Goal: Task Accomplishment & Management: Use online tool/utility

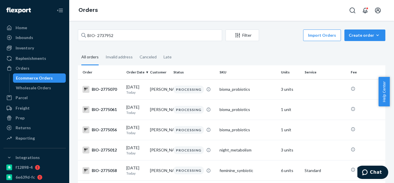
click at [160, 35] on input "BIO- 2737952" at bounding box center [150, 35] width 144 height 12
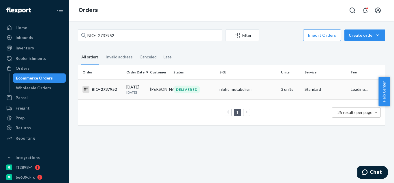
type input "BIO- 2737952"
click at [113, 88] on div "BIO-2737952" at bounding box center [102, 89] width 39 height 7
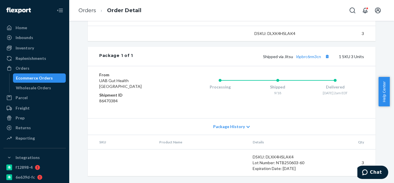
scroll to position [212, 0]
click at [327, 55] on button "Copy tracking number" at bounding box center [328, 57] width 8 height 8
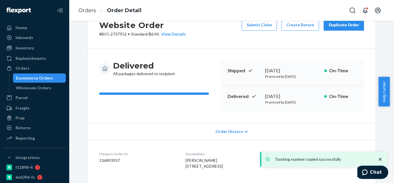
scroll to position [0, 0]
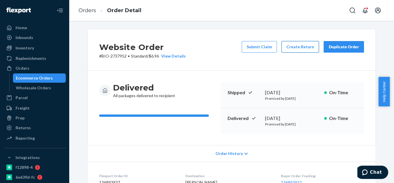
click at [308, 51] on button "Create Return" at bounding box center [301, 47] width 38 height 12
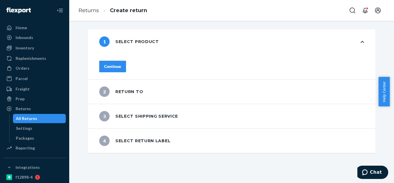
click at [121, 63] on div "Continue" at bounding box center [112, 66] width 17 height 6
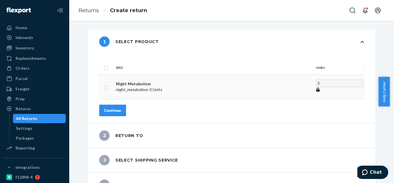
click at [109, 84] on input "checkbox" at bounding box center [106, 87] width 5 height 6
checkbox input "true"
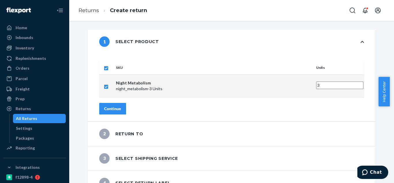
click at [121, 106] on div "Continue" at bounding box center [112, 109] width 17 height 6
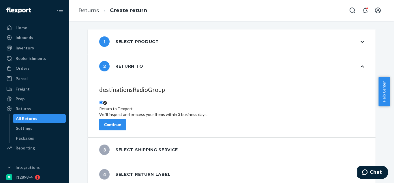
click at [126, 119] on button "Continue" at bounding box center [112, 125] width 27 height 12
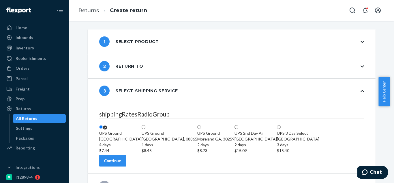
scroll to position [48, 0]
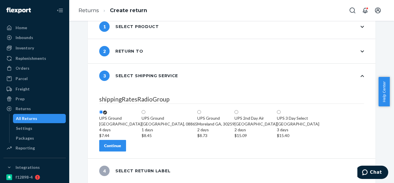
click at [121, 145] on div "Continue" at bounding box center [112, 146] width 17 height 6
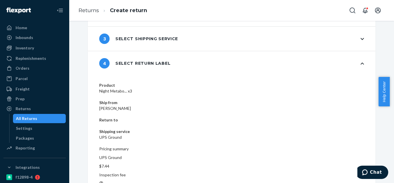
scroll to position [53, 0]
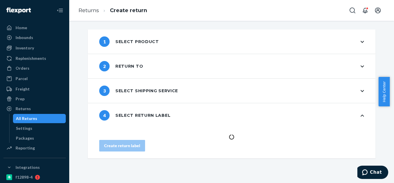
scroll to position [0, 0]
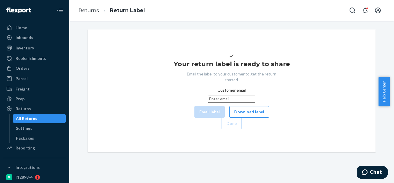
drag, startPoint x: 219, startPoint y: 131, endPoint x: 242, endPoint y: 98, distance: 40.7
click at [229, 117] on button "Download label" at bounding box center [249, 112] width 40 height 12
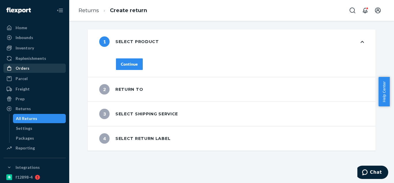
click at [42, 70] on div "Orders" at bounding box center [34, 68] width 61 height 8
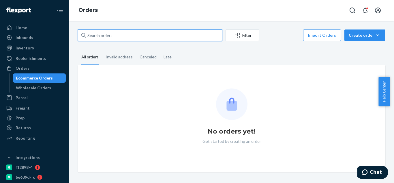
click at [157, 37] on input "text" at bounding box center [150, 35] width 144 height 12
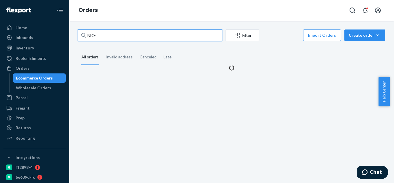
paste input "2727632"
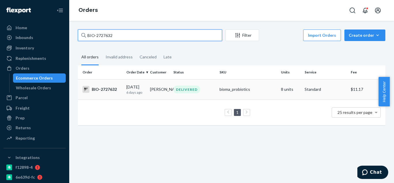
type input "BIO-2727632"
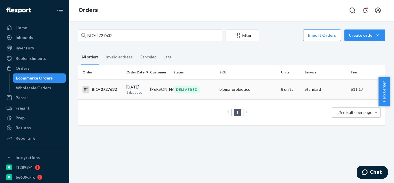
click at [109, 91] on div "BIO-2727632" at bounding box center [102, 89] width 39 height 7
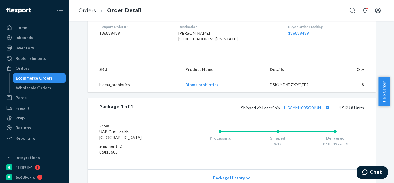
scroll to position [173, 0]
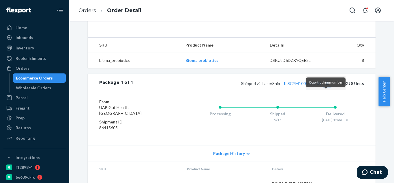
click at [325, 87] on button "Copy tracking number" at bounding box center [328, 83] width 8 height 8
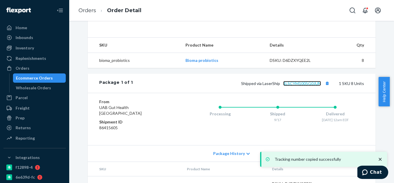
click at [303, 86] on link "1LSCYM1005G0JUN" at bounding box center [302, 83] width 38 height 5
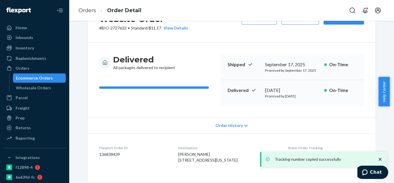
scroll to position [0, 0]
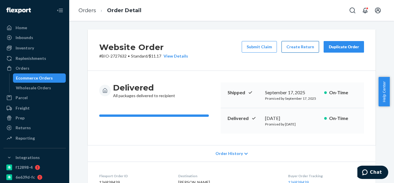
click at [305, 49] on button "Create Return" at bounding box center [301, 47] width 38 height 12
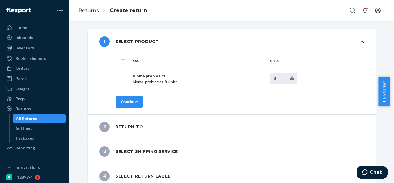
click at [125, 67] on th at bounding box center [123, 61] width 14 height 14
click at [122, 80] on input "checkbox" at bounding box center [123, 79] width 5 height 6
checkbox input "true"
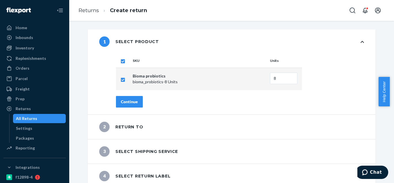
click at [135, 103] on div "Continue" at bounding box center [129, 102] width 17 height 6
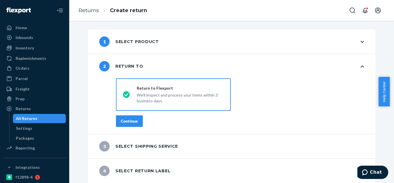
click at [140, 125] on button "Continue" at bounding box center [129, 121] width 27 height 12
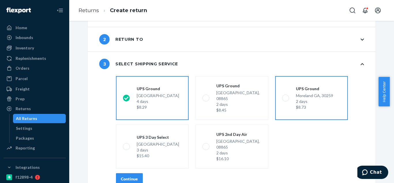
scroll to position [48, 0]
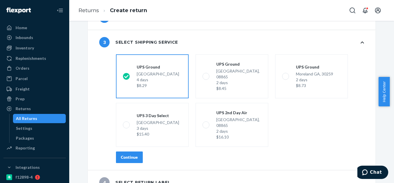
click at [138, 151] on button "Continue" at bounding box center [129, 157] width 27 height 12
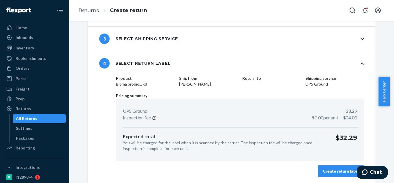
scroll to position [53, 0]
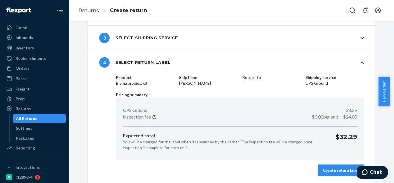
click at [348, 168] on div "Create return label" at bounding box center [341, 170] width 36 height 6
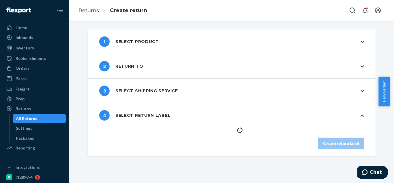
scroll to position [0, 0]
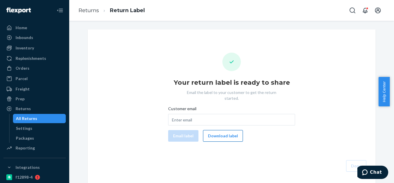
click at [228, 131] on button "Download label" at bounding box center [223, 136] width 40 height 12
